Goal: Information Seeking & Learning: Learn about a topic

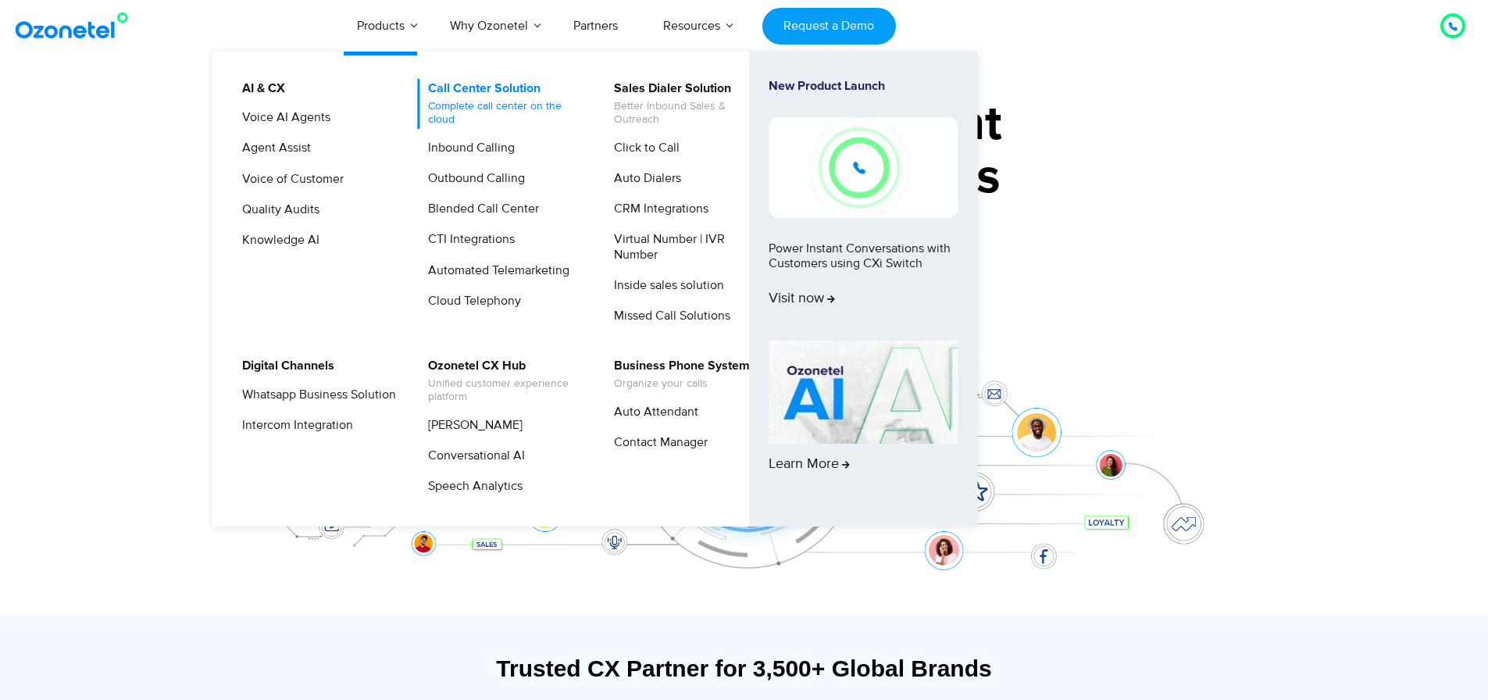
click at [482, 98] on link "Call Center Solution Complete call center on the cloud" at bounding box center [501, 104] width 166 height 50
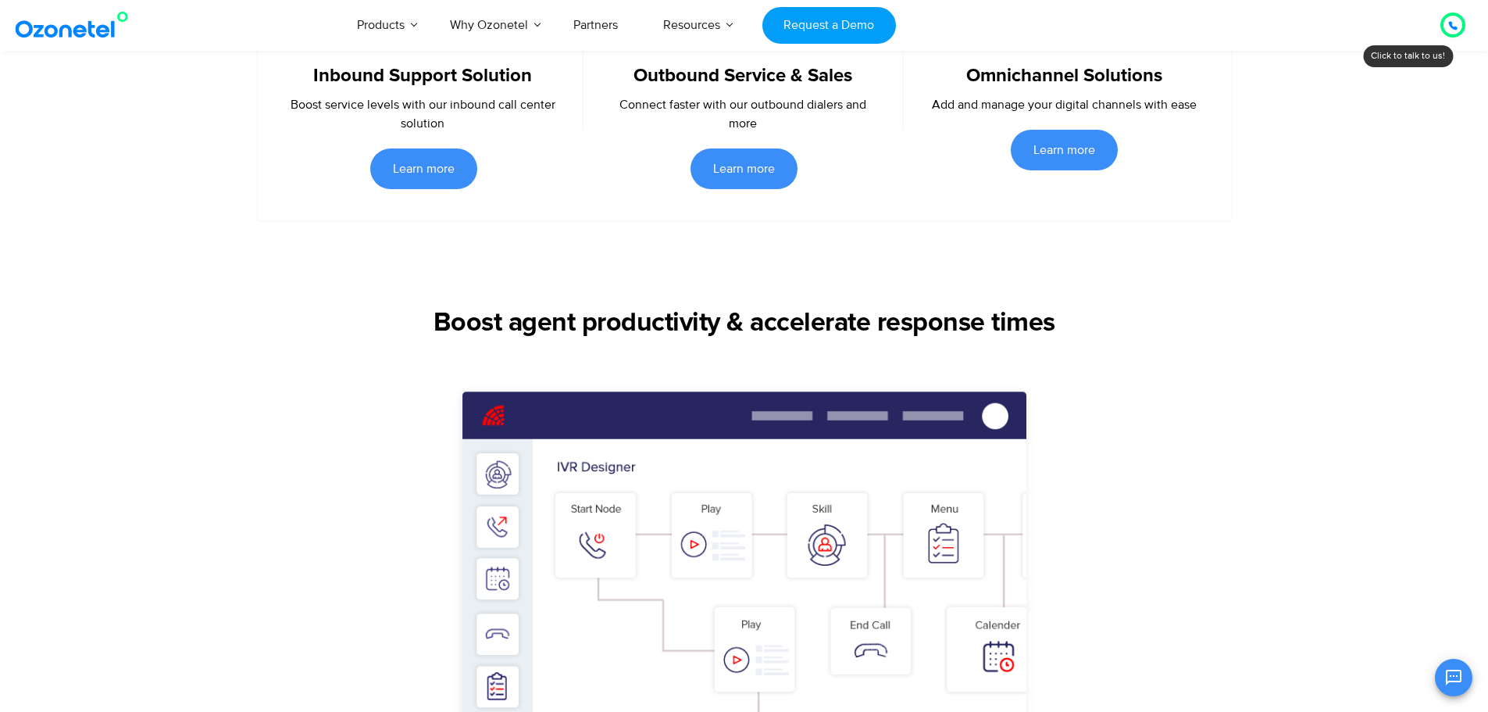
scroll to position [391, 0]
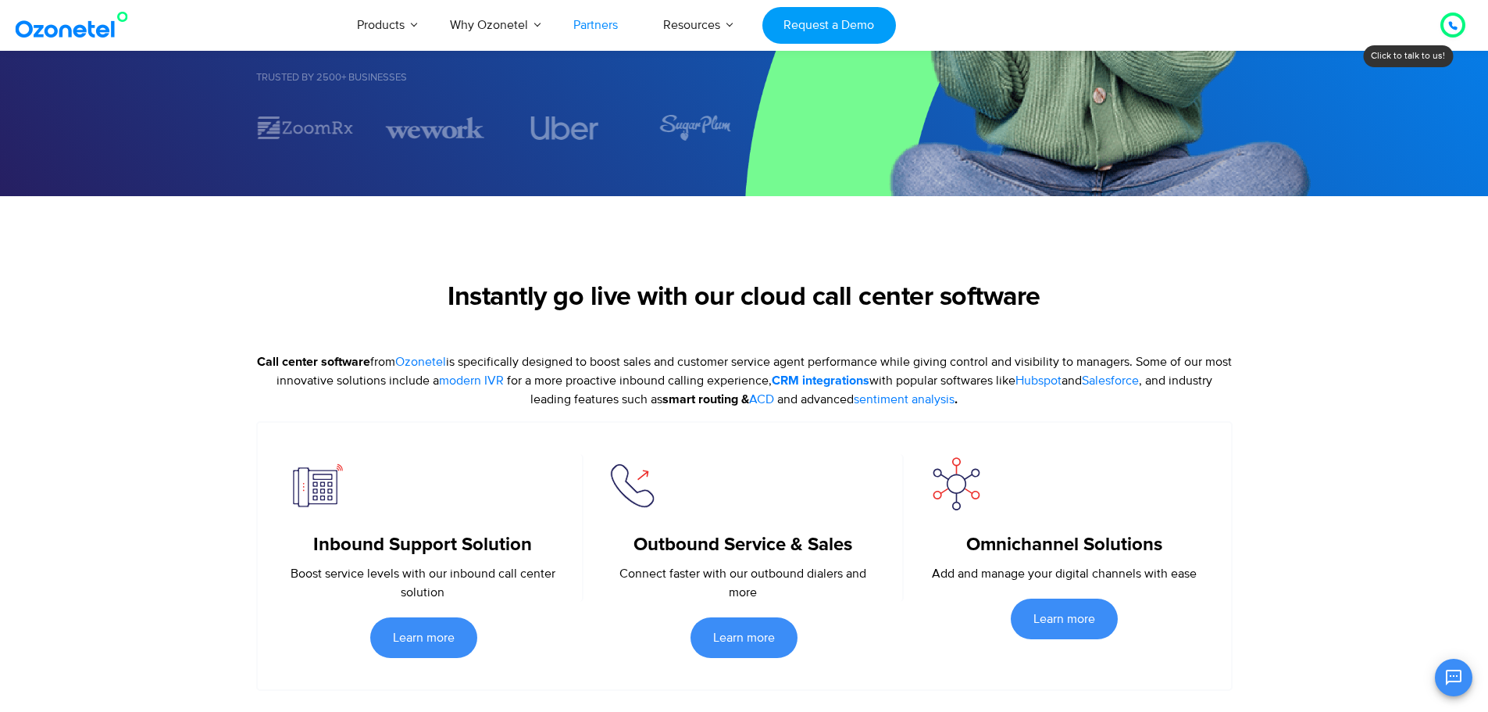
click at [602, 27] on link "Partners" at bounding box center [596, 25] width 90 height 52
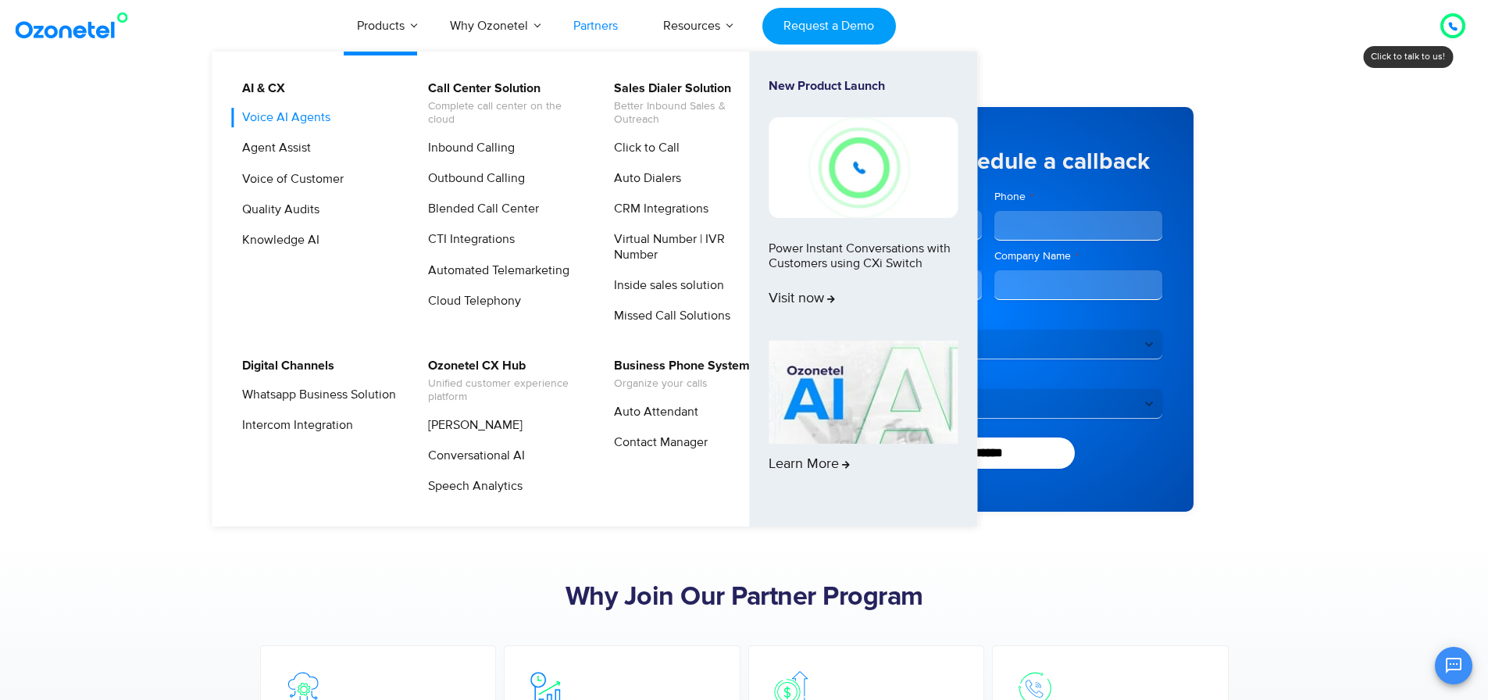
click at [298, 115] on link "Voice AI Agents" at bounding box center [282, 118] width 101 height 20
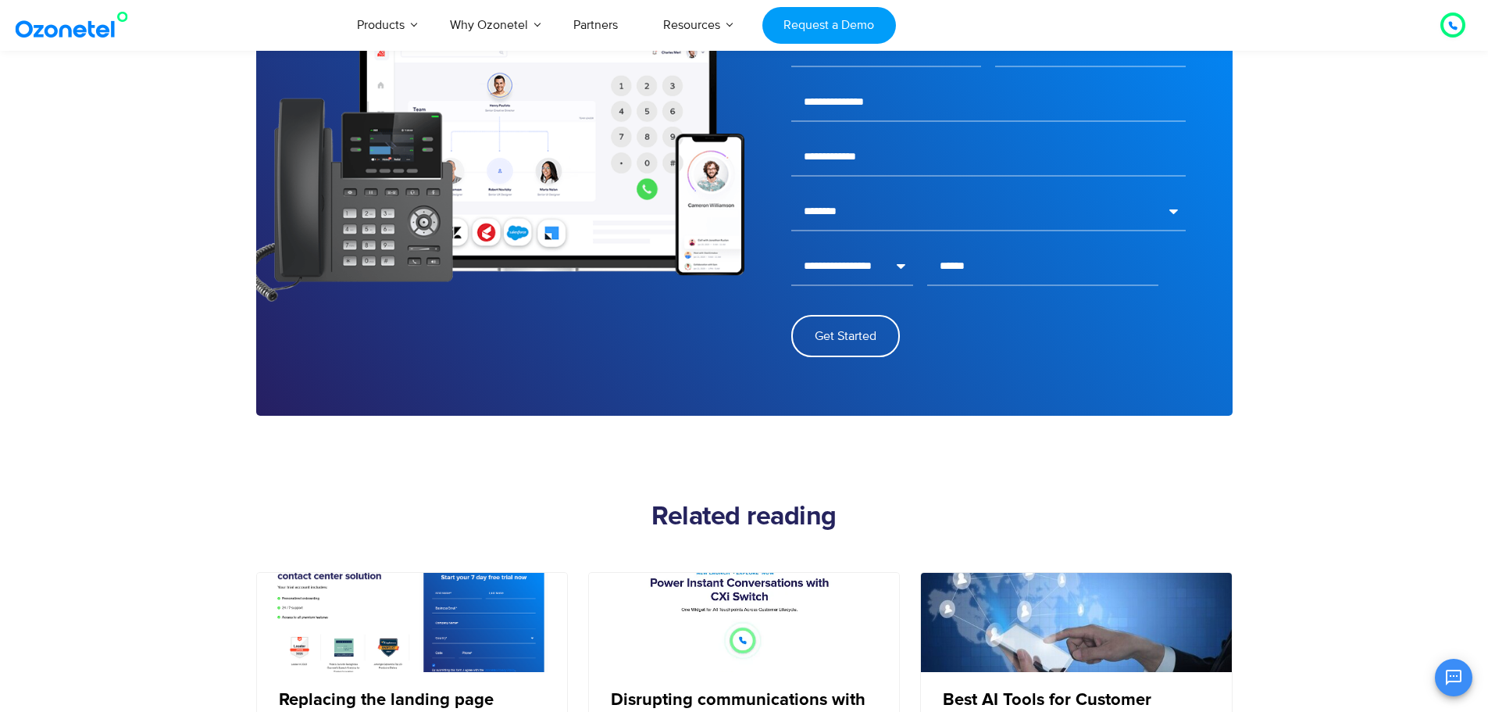
scroll to position [2265, 0]
